Goal: Task Accomplishment & Management: Complete application form

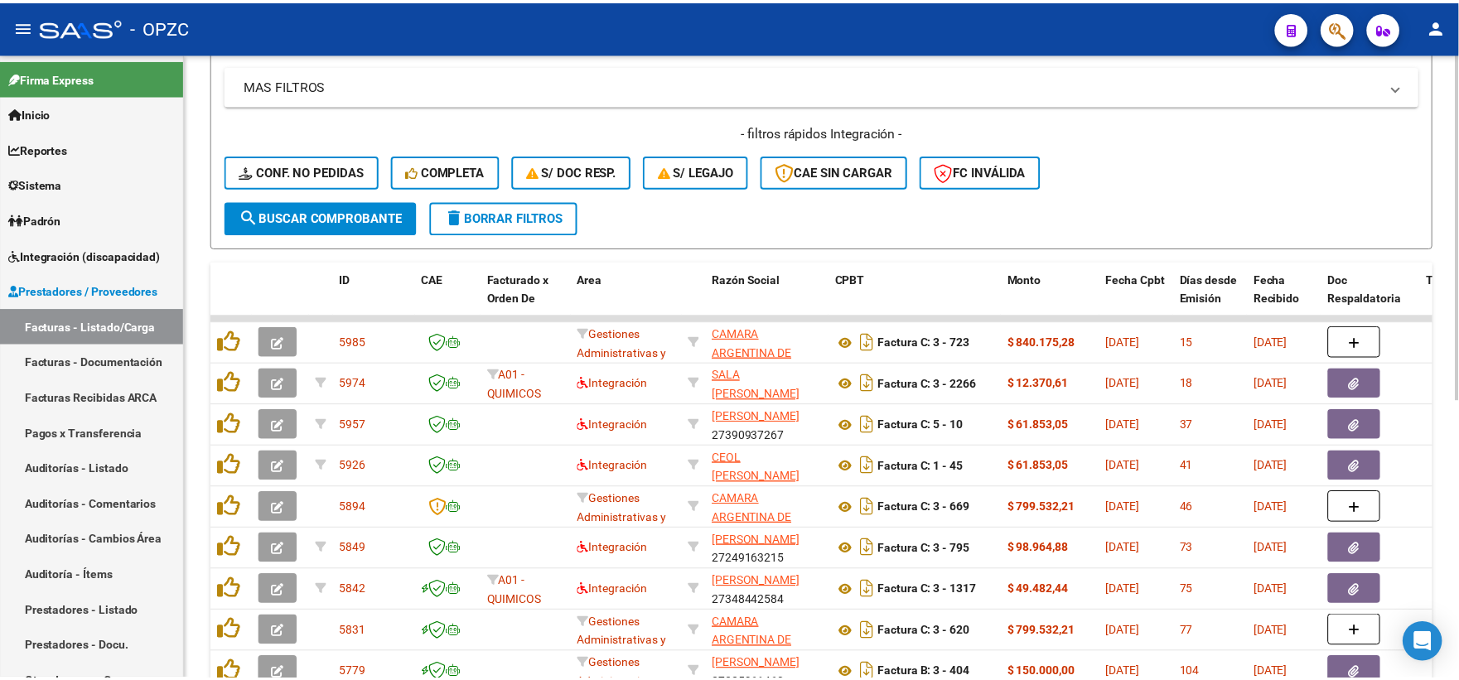
scroll to position [368, 0]
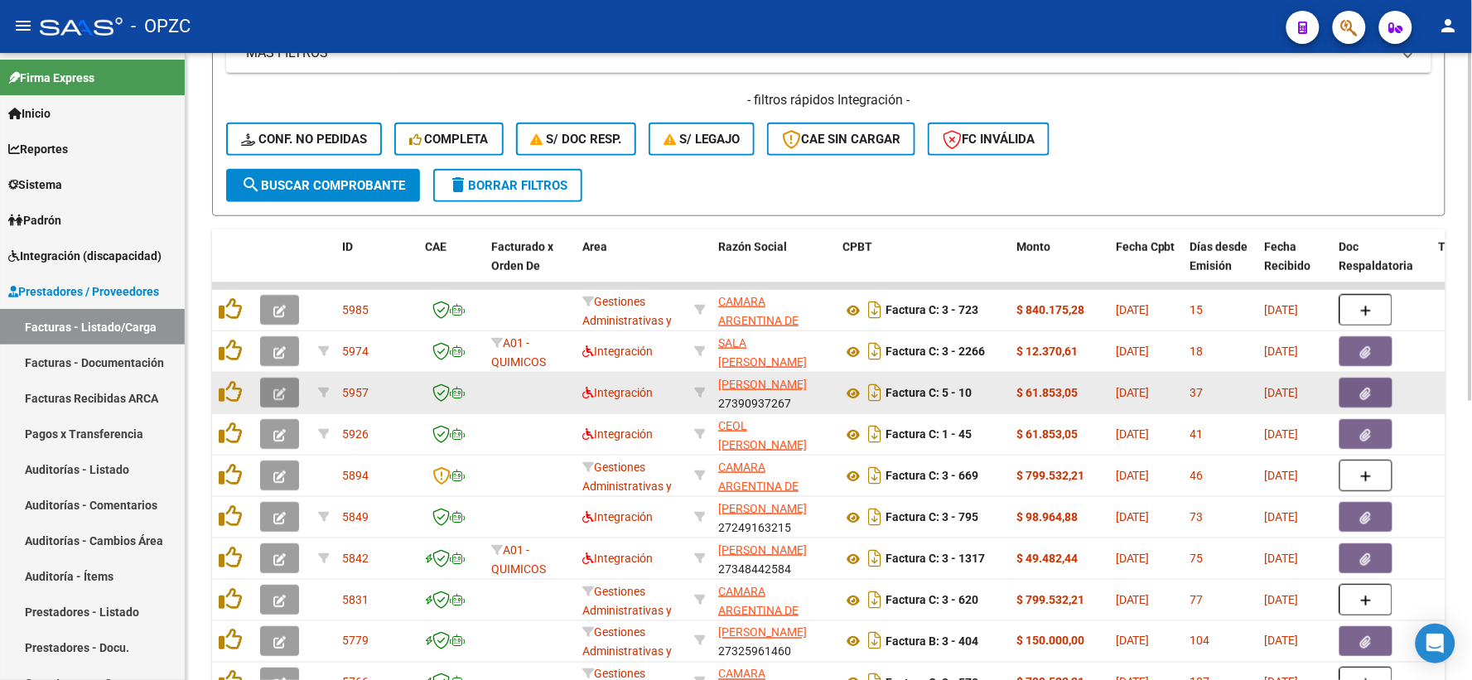
click at [268, 389] on button "button" at bounding box center [279, 393] width 39 height 30
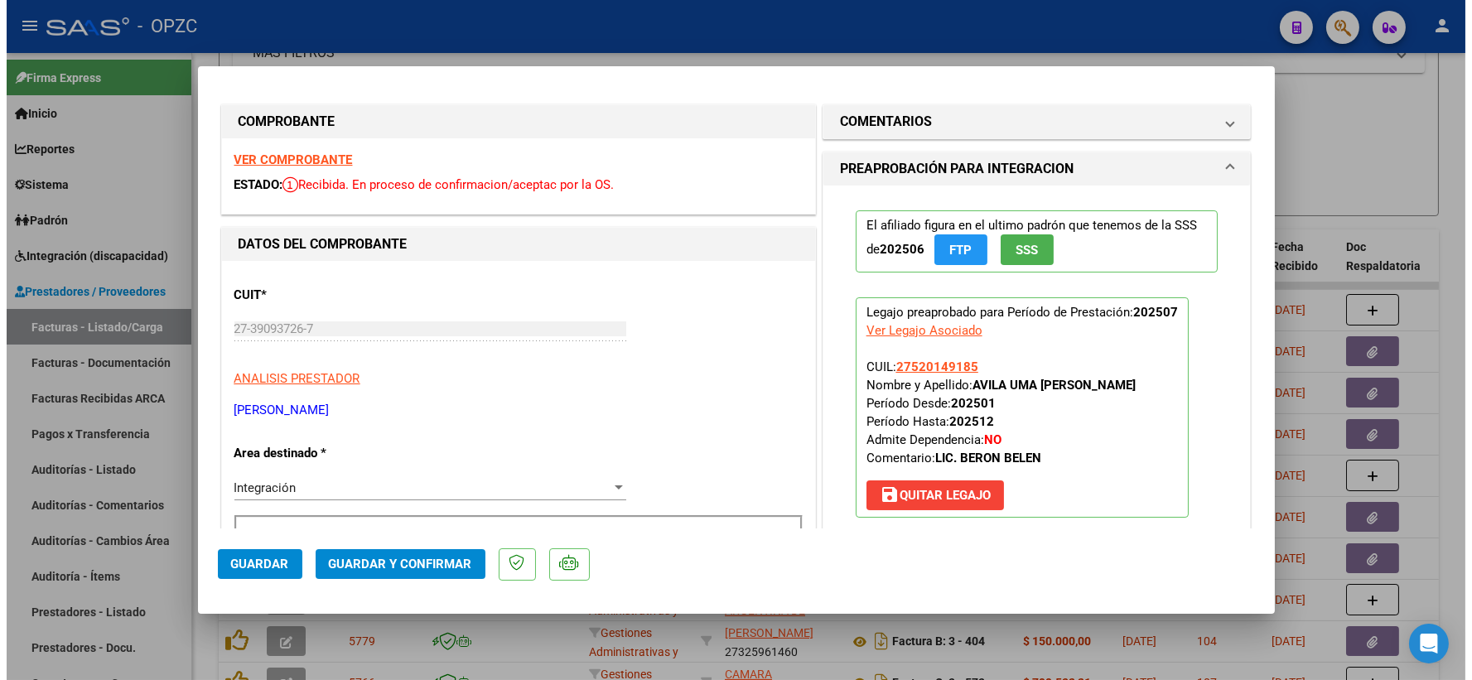
scroll to position [0, 0]
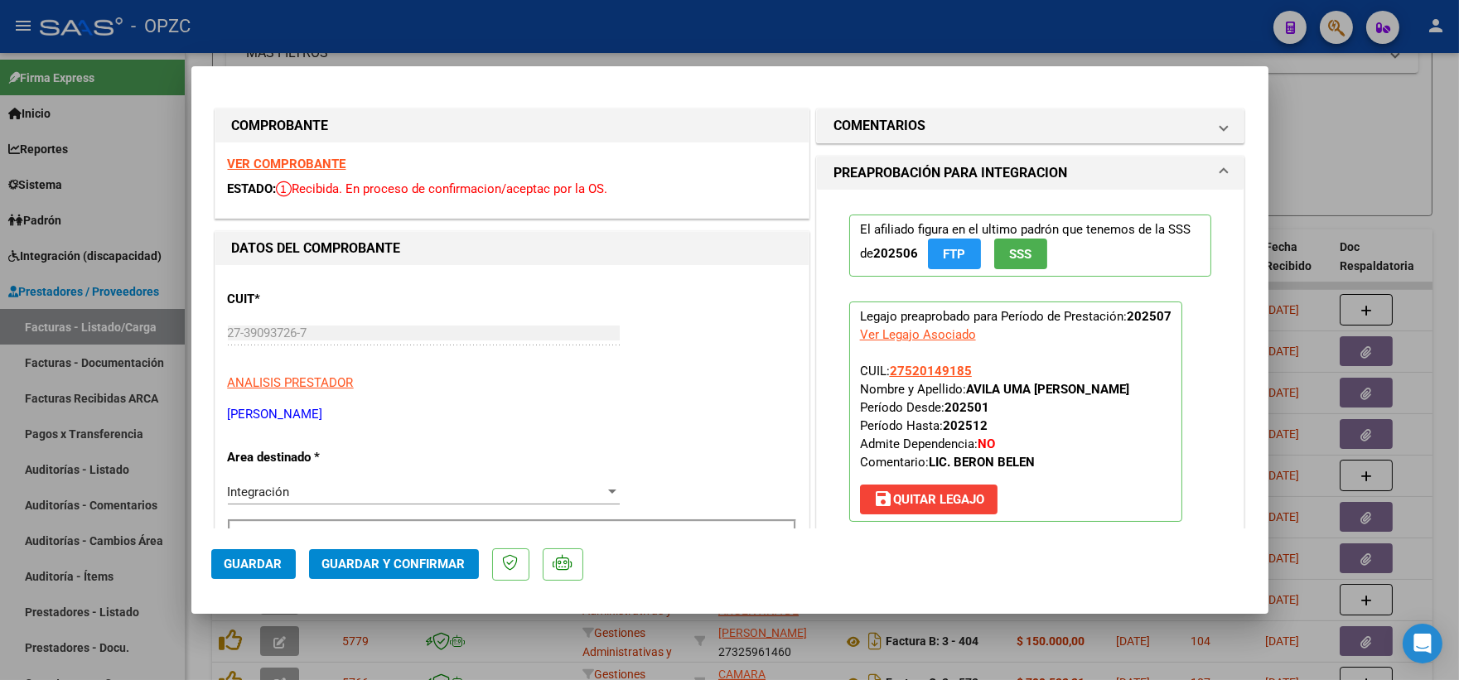
click at [1352, 189] on div at bounding box center [729, 340] width 1459 height 680
type input "$ 0,00"
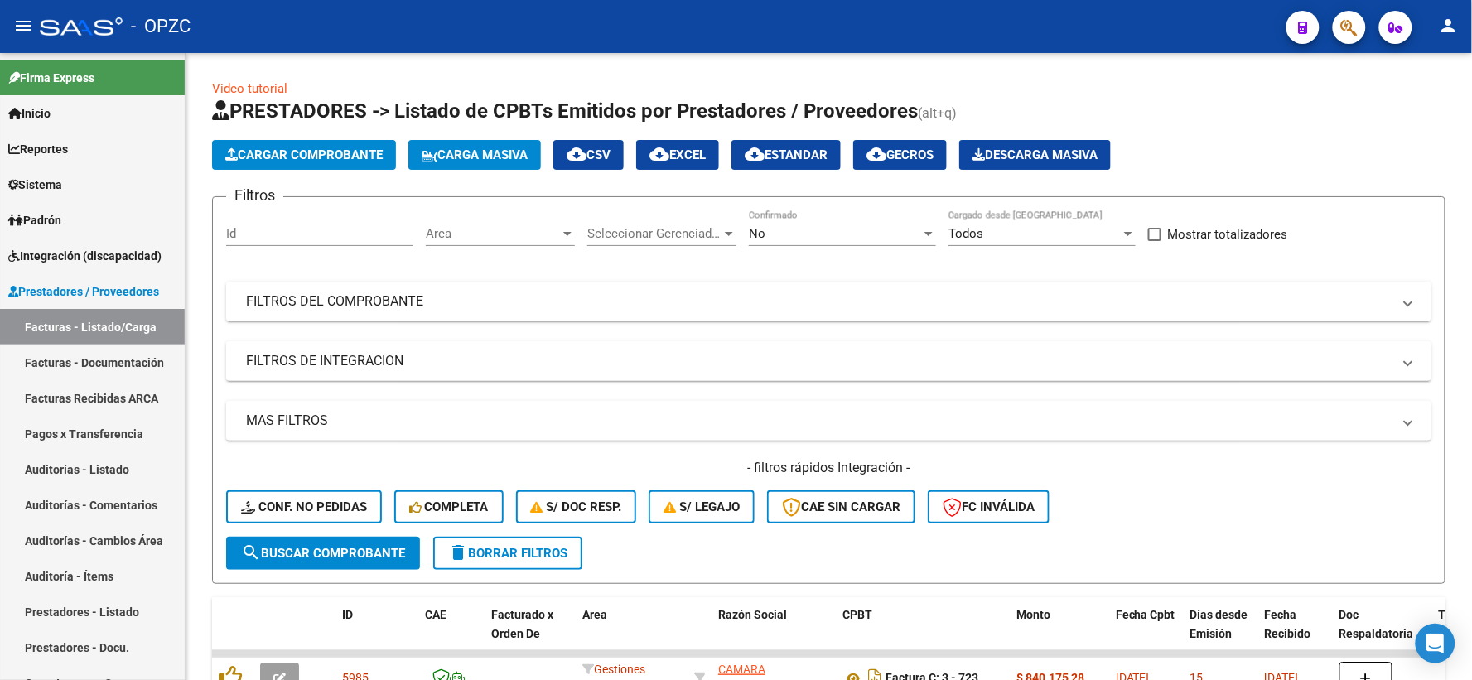
click at [1453, 26] on mat-icon "person" at bounding box center [1449, 26] width 20 height 20
click at [1432, 105] on button "exit_to_app Salir" at bounding box center [1415, 109] width 101 height 40
